Goal: Find specific page/section: Find specific page/section

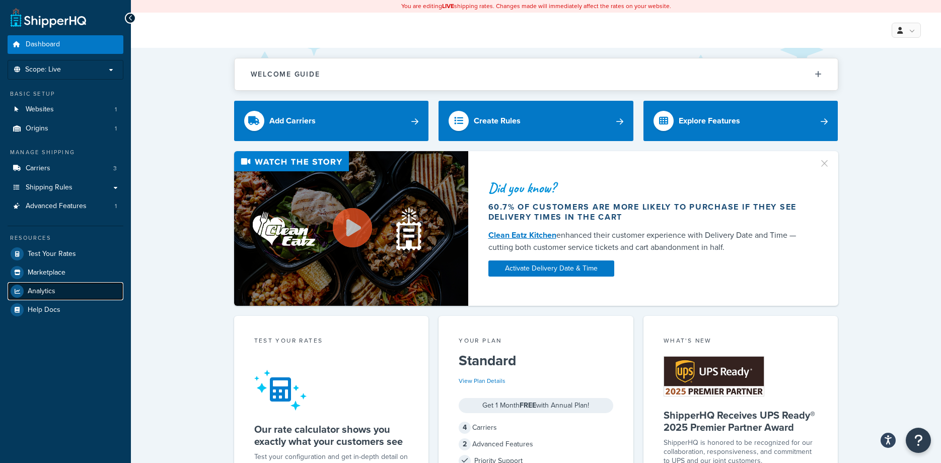
click at [42, 291] on span "Analytics" at bounding box center [42, 291] width 28 height 9
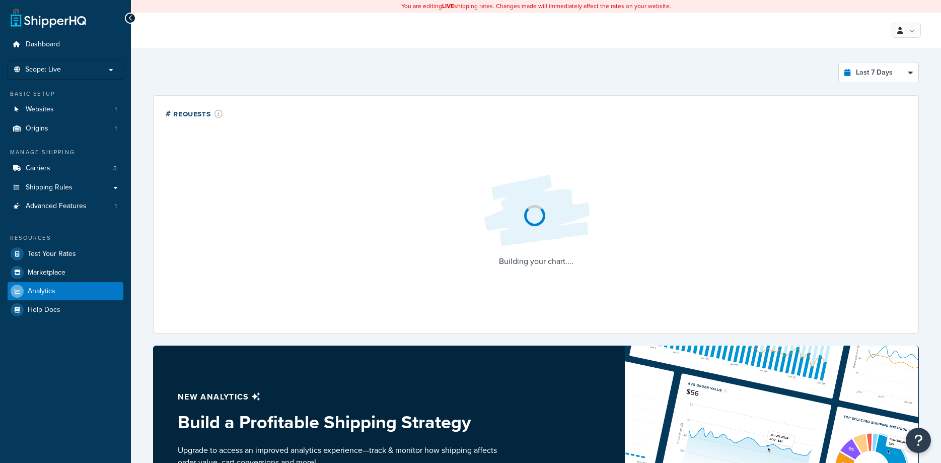
select select "last_7_days"
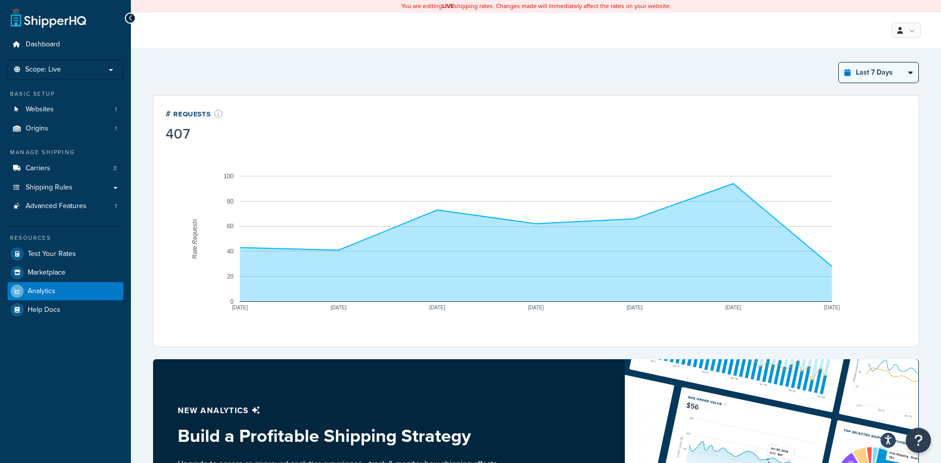
click at [899, 71] on select "Last 24 Hours Last 7 Days Last 30 Days Last 3 Months Last 6 Months Last 12 Mont…" at bounding box center [879, 72] width 80 height 20
click at [738, 230] on icon "A chart." at bounding box center [536, 242] width 592 height 118
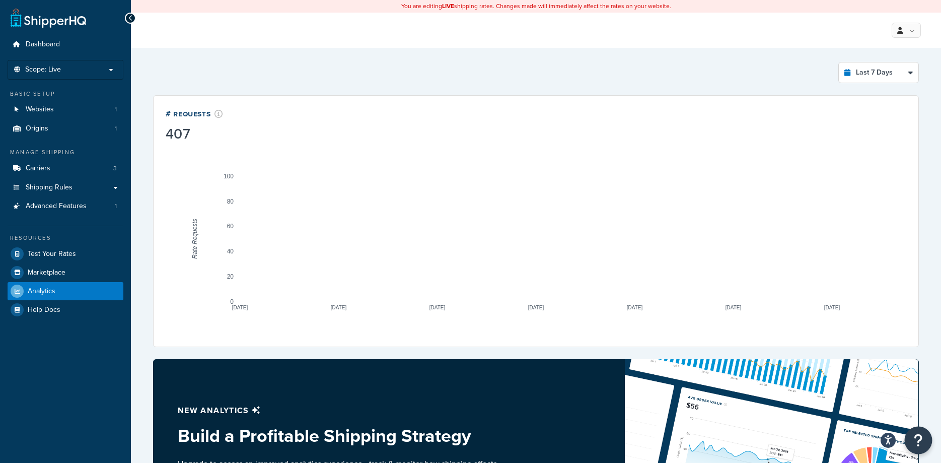
click at [917, 440] on icon "Open Resource Center" at bounding box center [919, 440] width 10 height 14
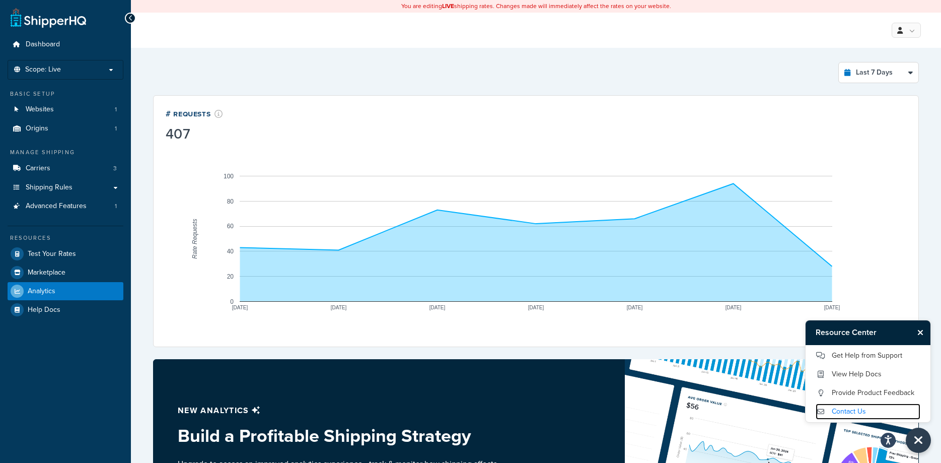
click at [846, 409] on link "Contact Us" at bounding box center [868, 411] width 105 height 16
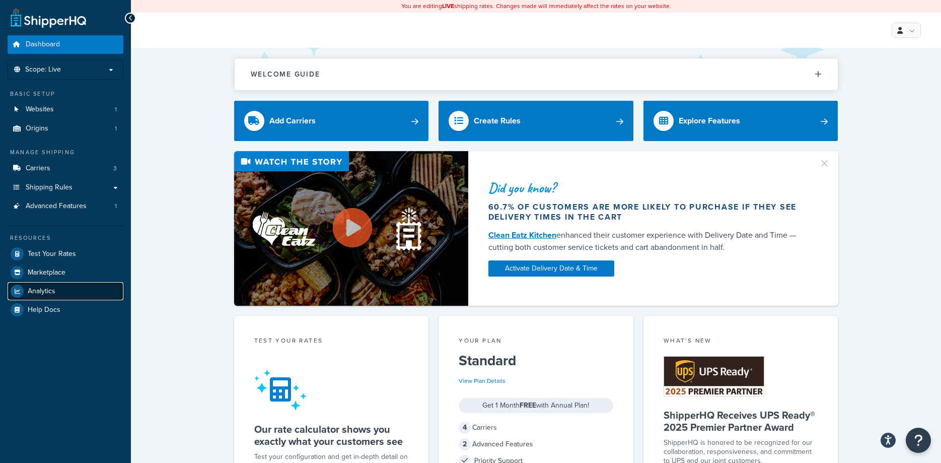
click at [45, 292] on span "Analytics" at bounding box center [42, 291] width 28 height 9
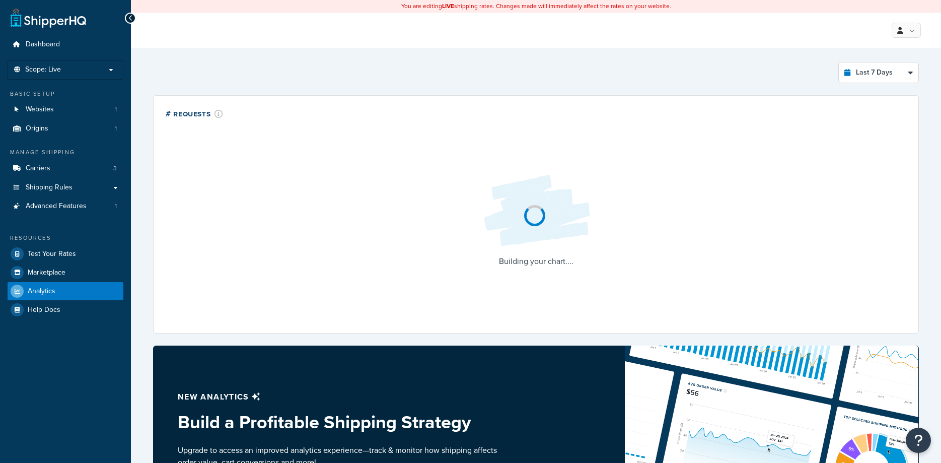
select select "last_7_days"
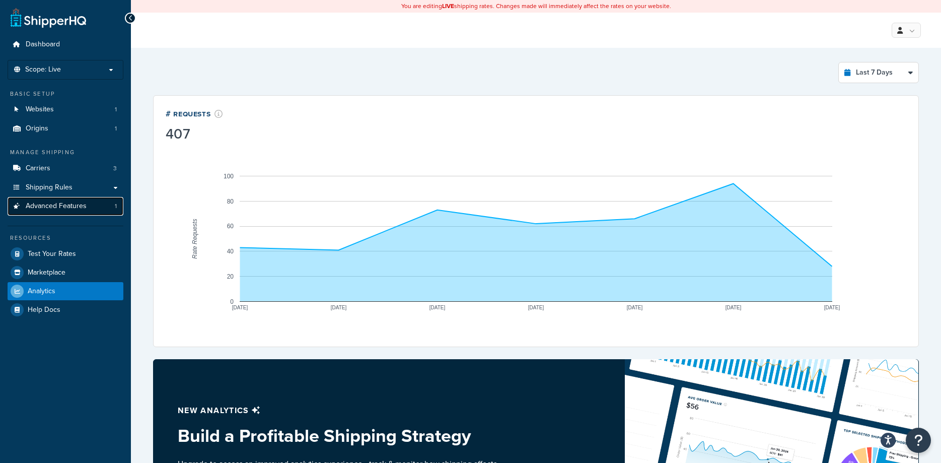
click at [69, 203] on span "Advanced Features" at bounding box center [56, 206] width 61 height 9
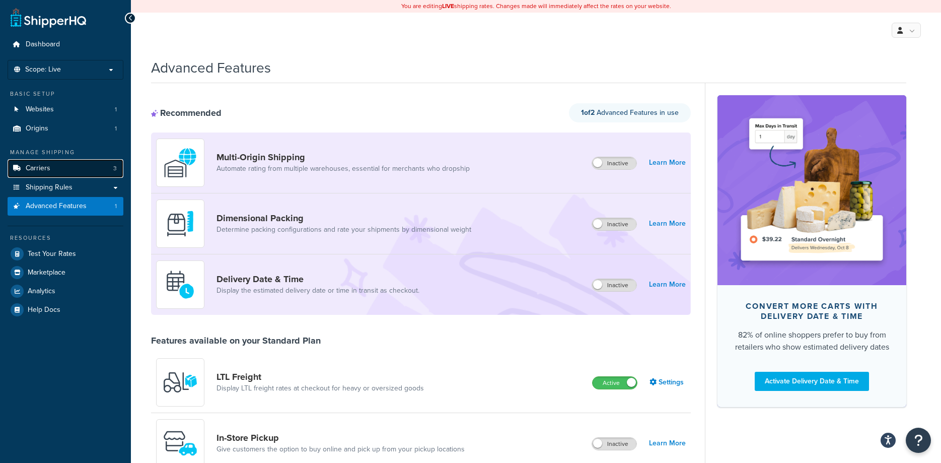
click at [61, 168] on link "Carriers 3" at bounding box center [66, 168] width 116 height 19
